Goal: Obtain resource: Download file/media

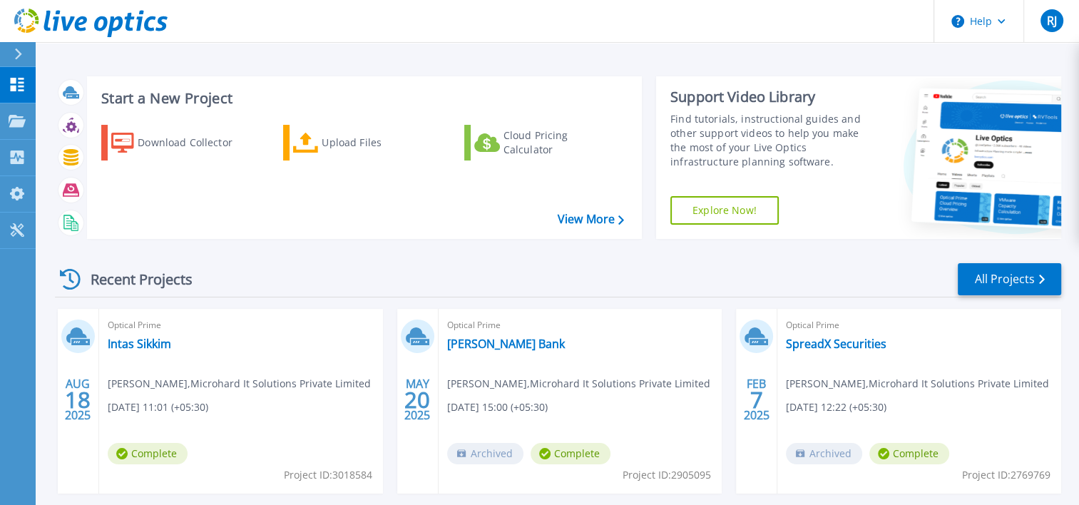
scroll to position [143, 0]
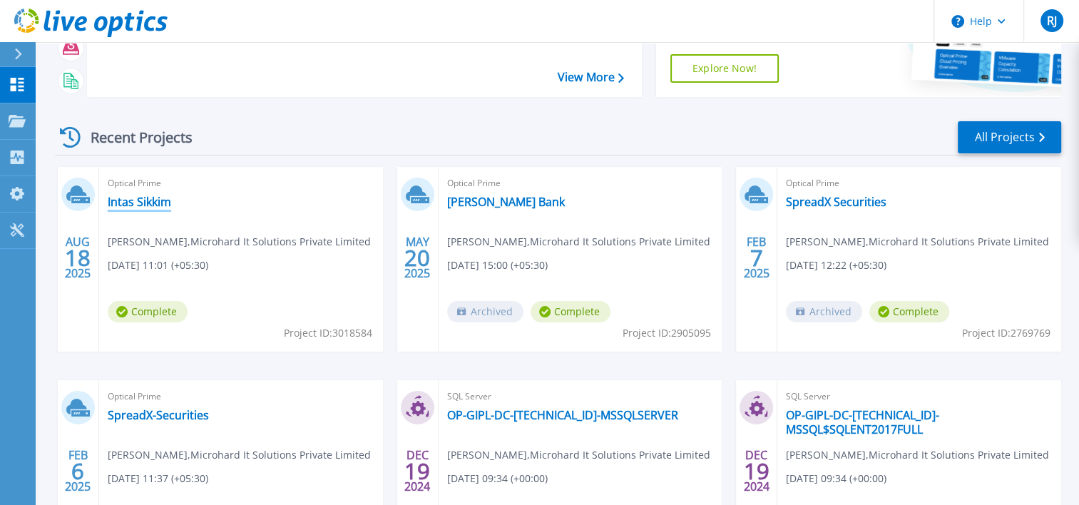
click at [141, 199] on link "Intas Sikkim" at bounding box center [139, 202] width 63 height 14
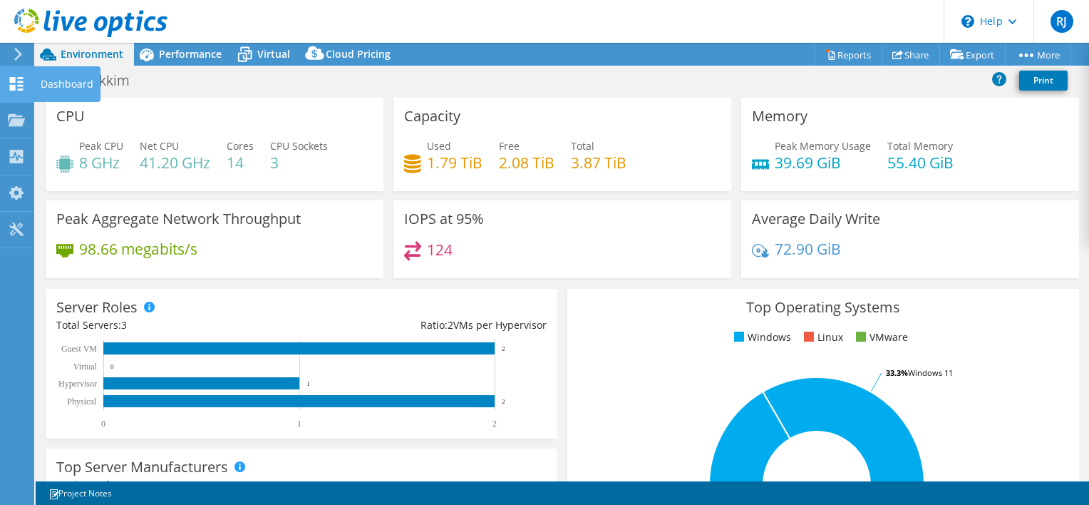
click at [86, 83] on div "Dashboard" at bounding box center [67, 84] width 67 height 36
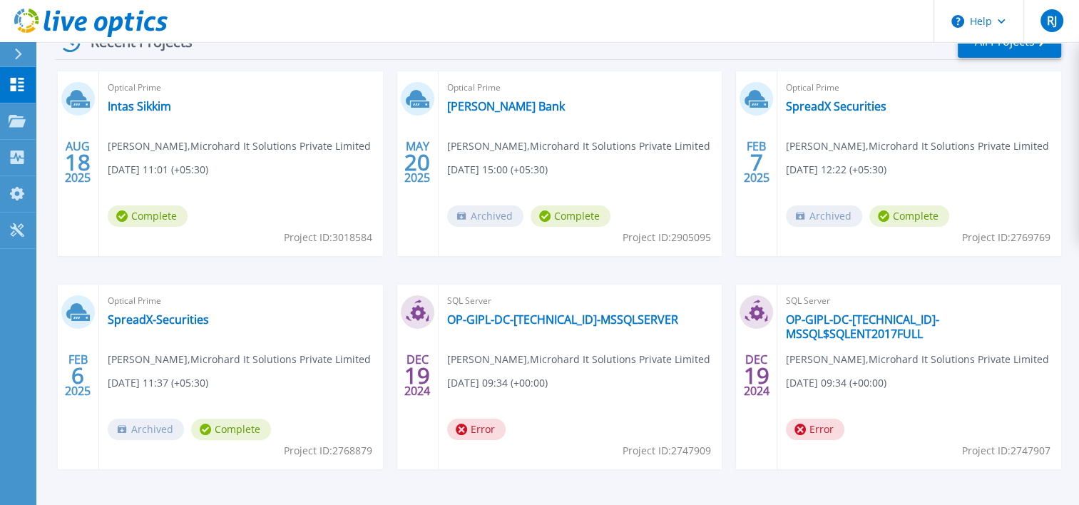
scroll to position [214, 0]
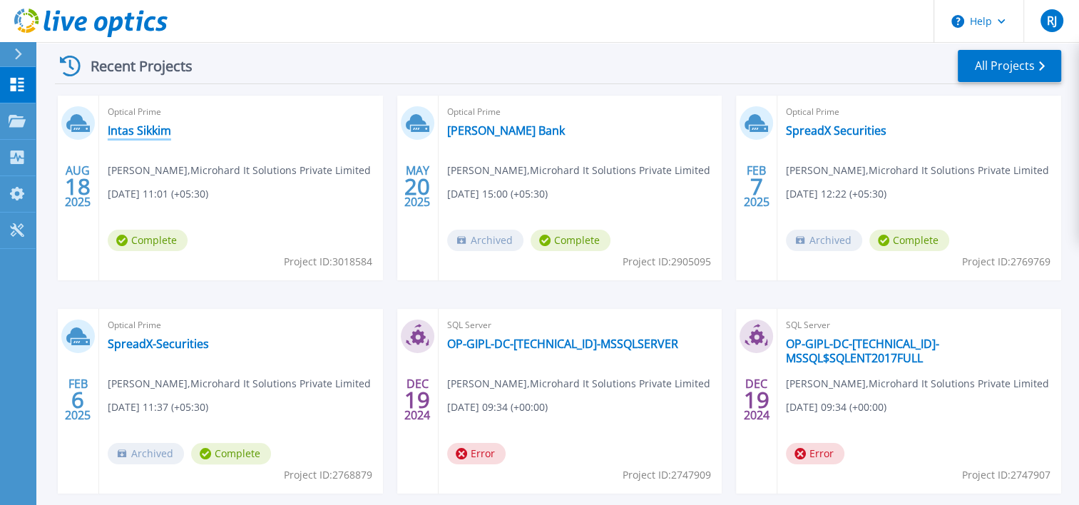
click at [137, 130] on link "Intas Sikkim" at bounding box center [139, 130] width 63 height 14
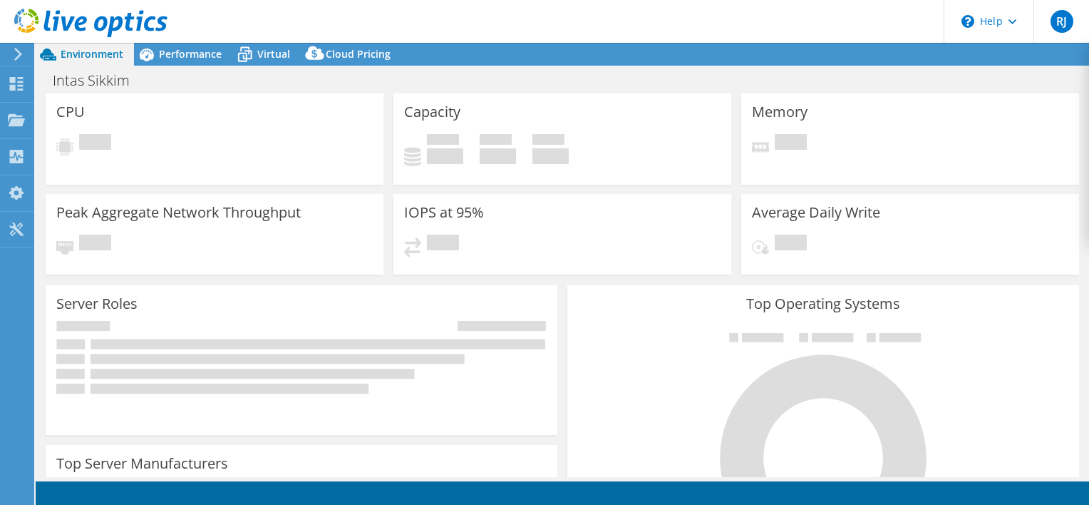
select select "USD"
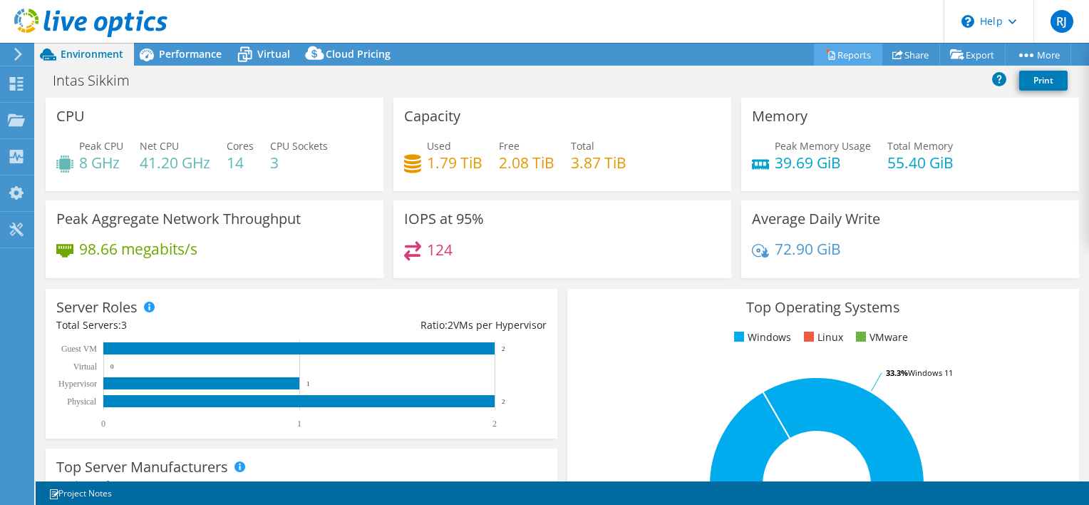
click at [828, 48] on link "Reports" at bounding box center [848, 54] width 68 height 22
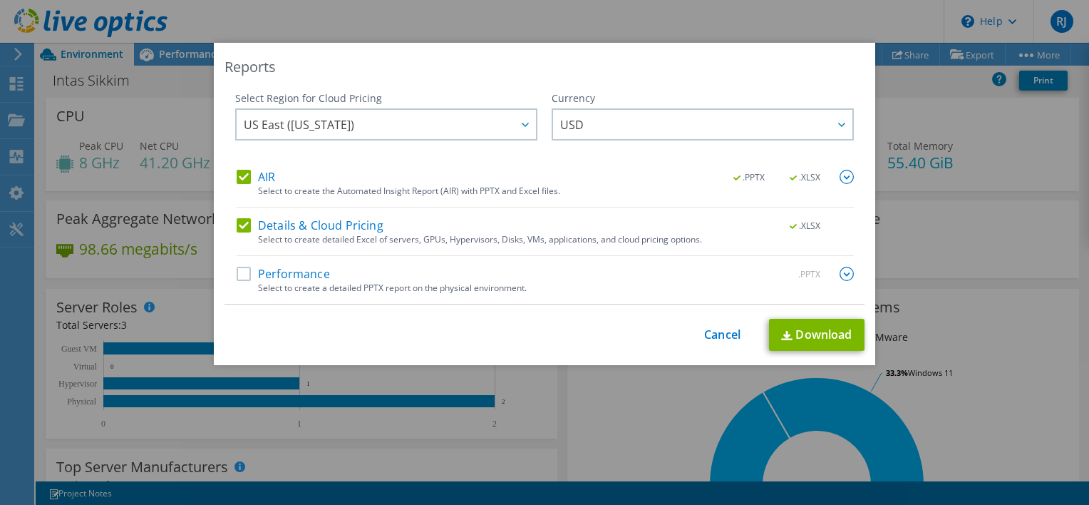
click at [237, 270] on label "Performance" at bounding box center [283, 274] width 93 height 14
click at [0, 0] on input "Performance" at bounding box center [0, 0] width 0 height 0
click at [518, 130] on div at bounding box center [524, 124] width 23 height 29
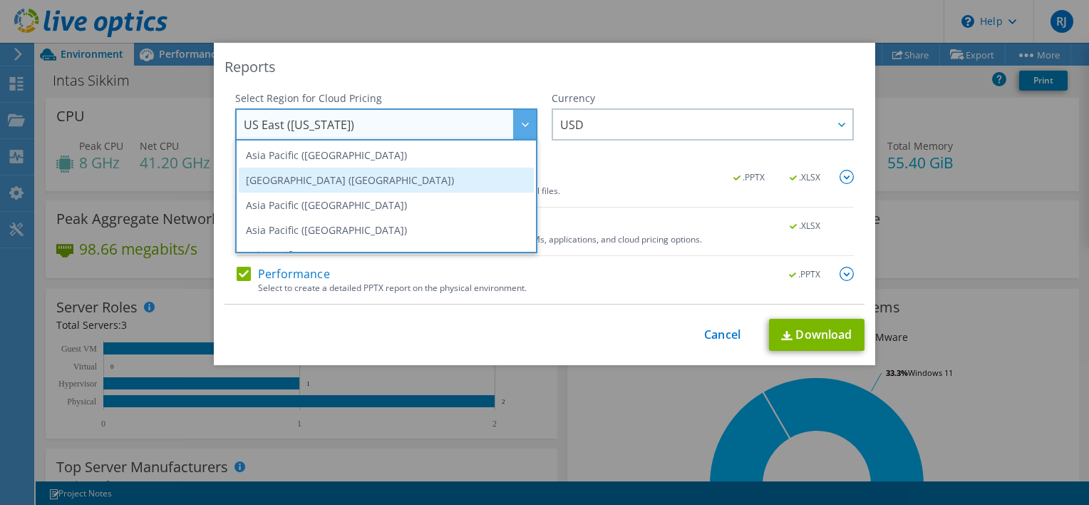
click at [312, 177] on li "[GEOGRAPHIC_DATA] ([GEOGRAPHIC_DATA])" at bounding box center [386, 180] width 295 height 25
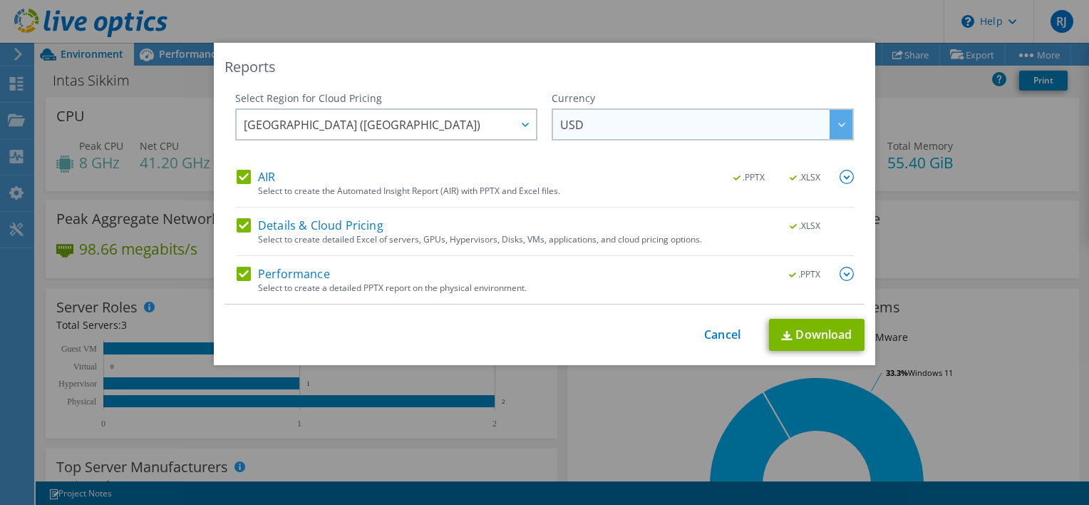
click at [830, 123] on div at bounding box center [841, 124] width 23 height 29
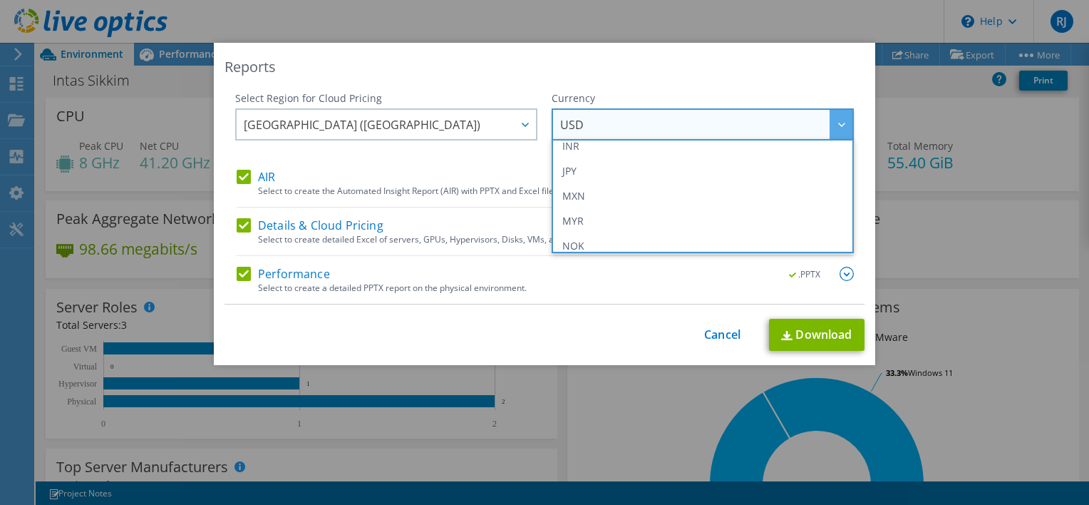
scroll to position [285, 0]
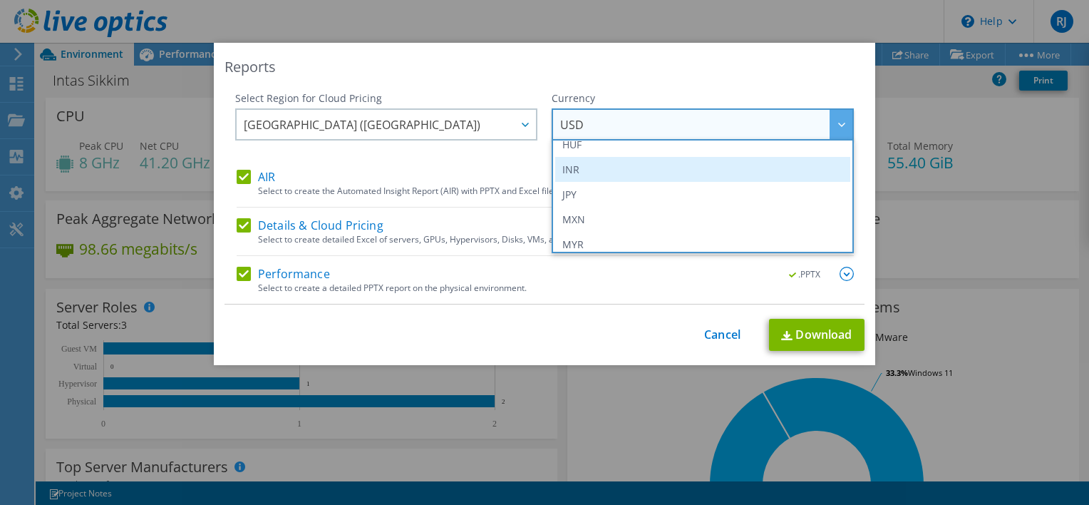
click at [733, 173] on li "INR" at bounding box center [702, 169] width 295 height 25
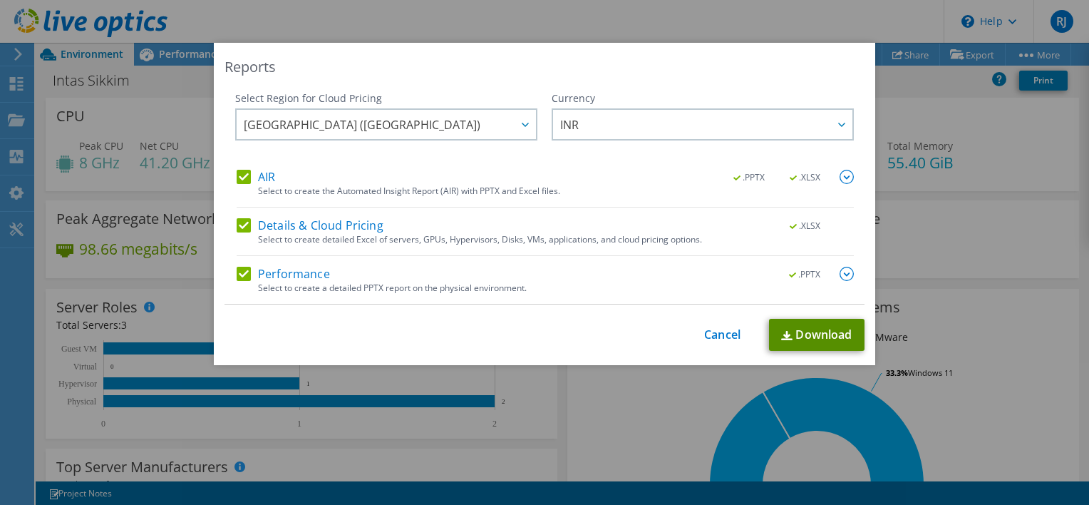
click at [815, 326] on link "Download" at bounding box center [817, 335] width 96 height 32
click at [721, 336] on link "Cancel" at bounding box center [722, 335] width 36 height 14
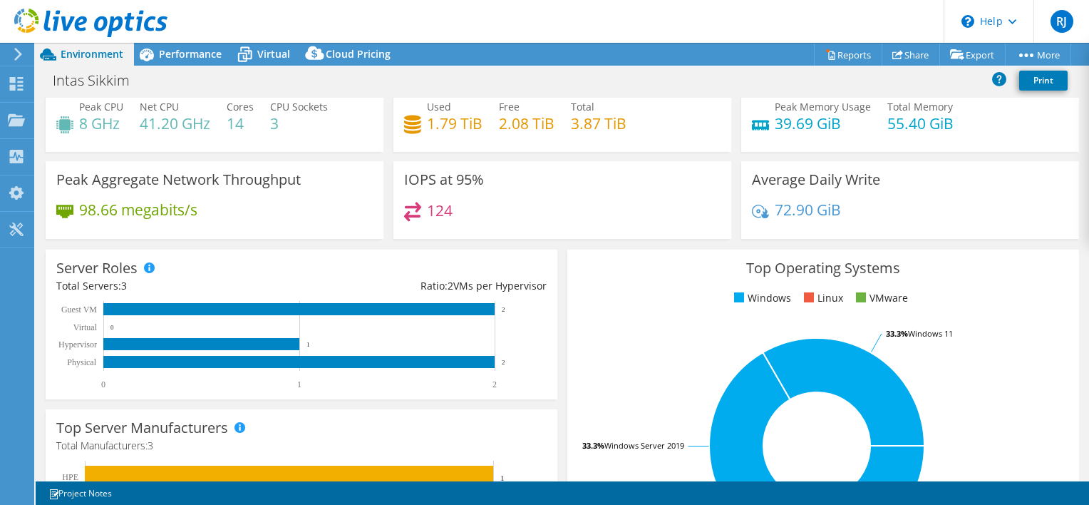
scroll to position [0, 0]
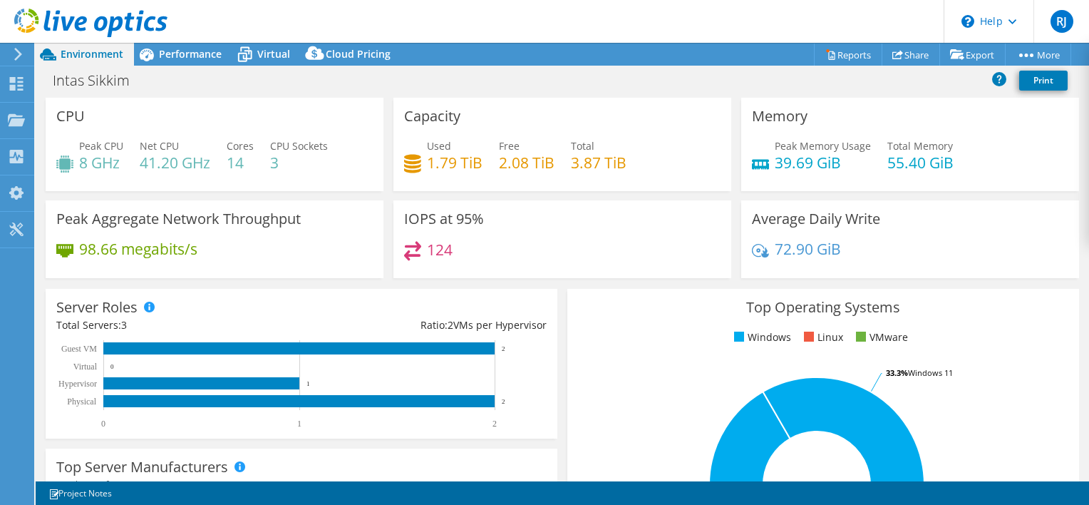
select select "[GEOGRAPHIC_DATA]"
select select "INR"
